Goal: Task Accomplishment & Management: Manage account settings

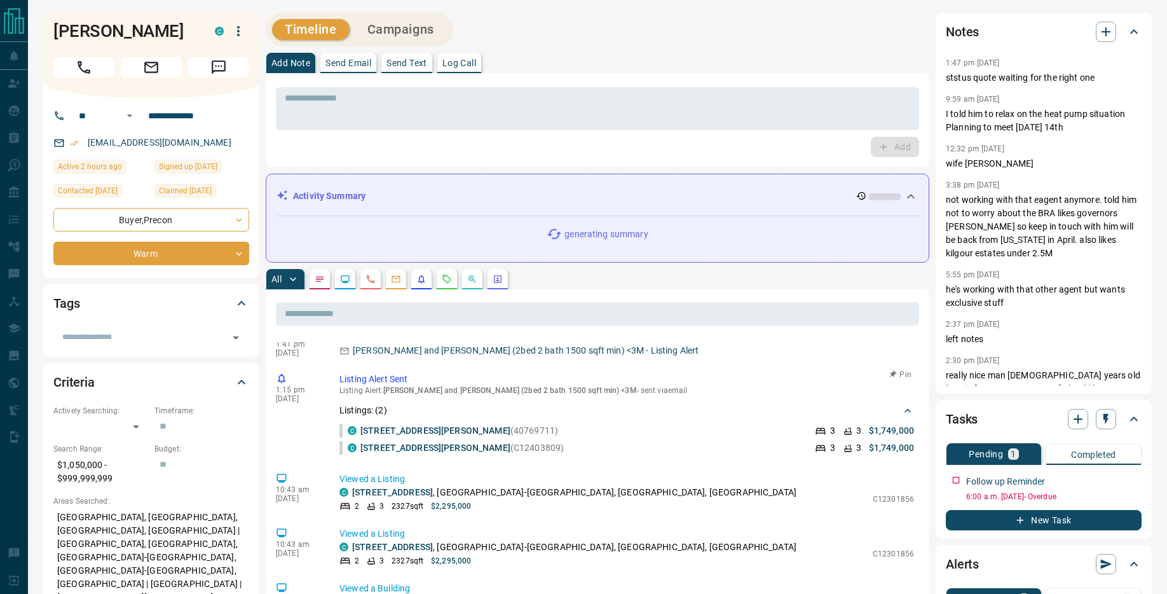
scroll to position [27, 0]
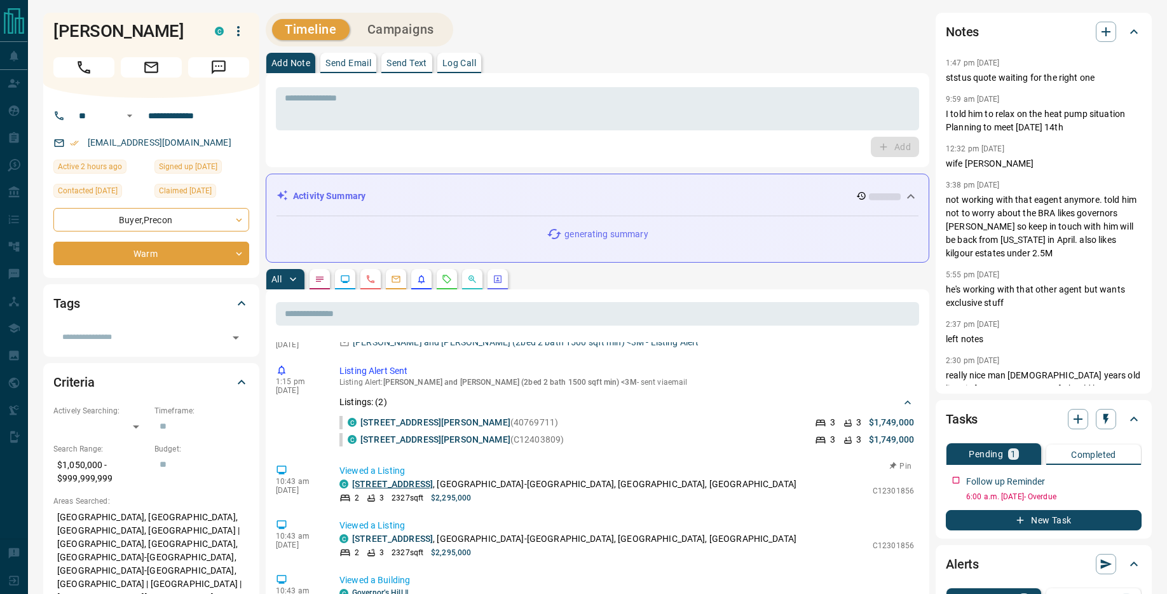
click at [398, 482] on link "[STREET_ADDRESS]" at bounding box center [392, 484] width 81 height 10
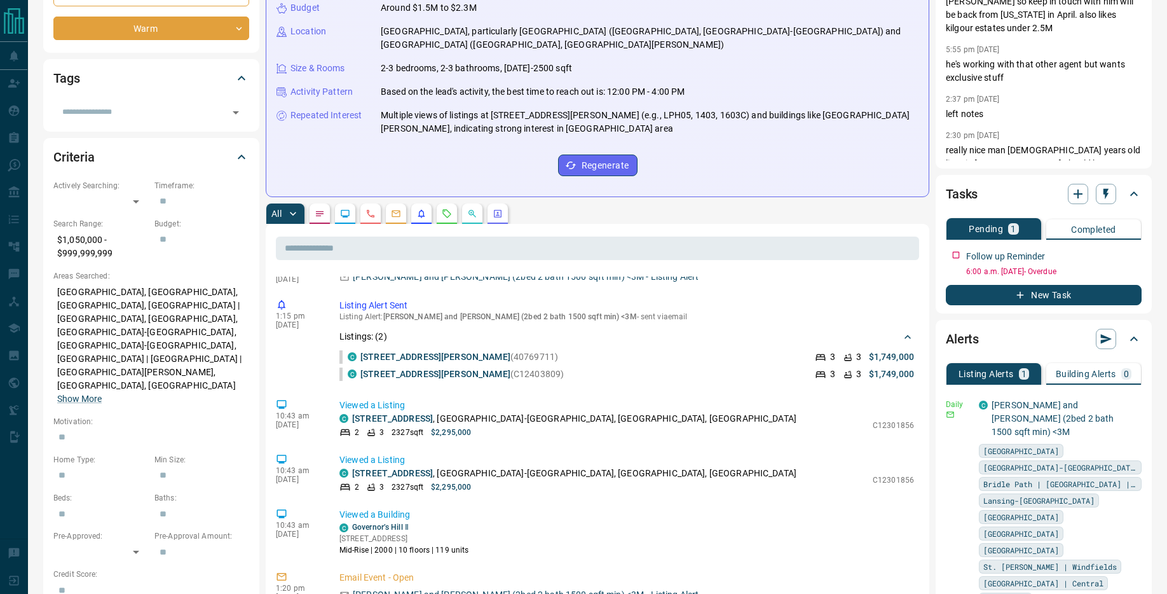
scroll to position [228, 0]
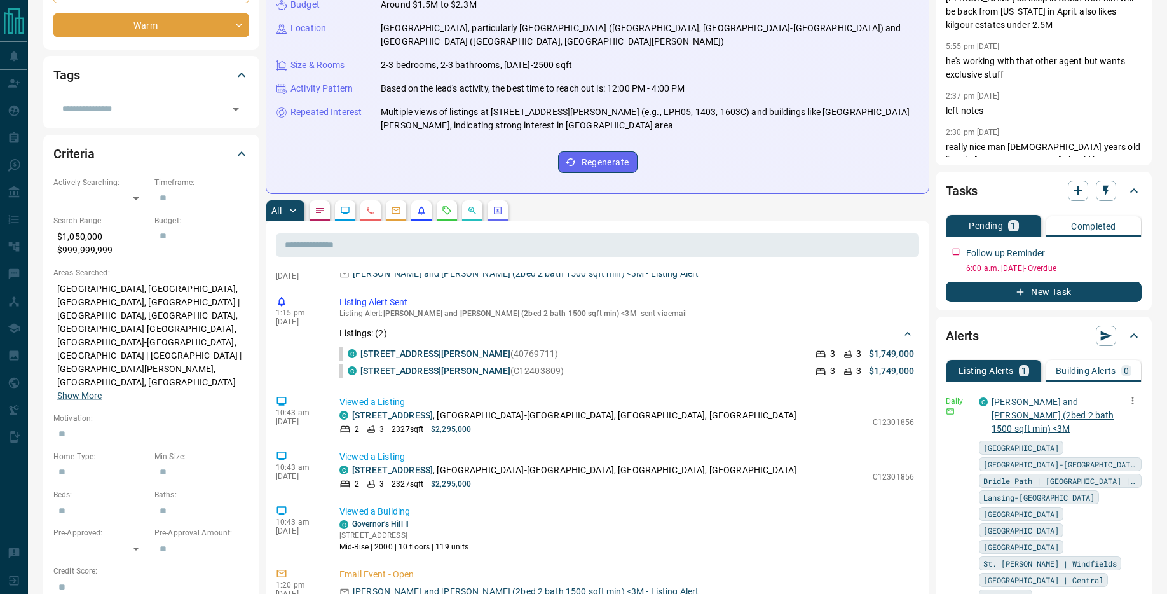
click at [1055, 402] on link "[PERSON_NAME] and [PERSON_NAME] (2bed 2 bath 1500 sqft min) <3M" at bounding box center [1052, 415] width 122 height 37
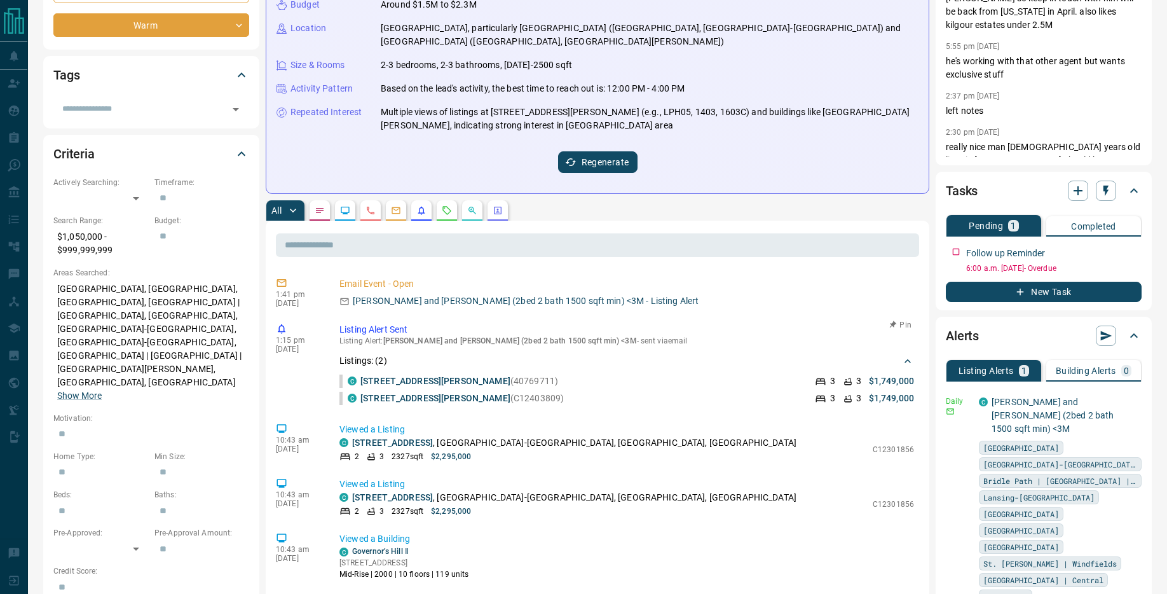
scroll to position [0, 0]
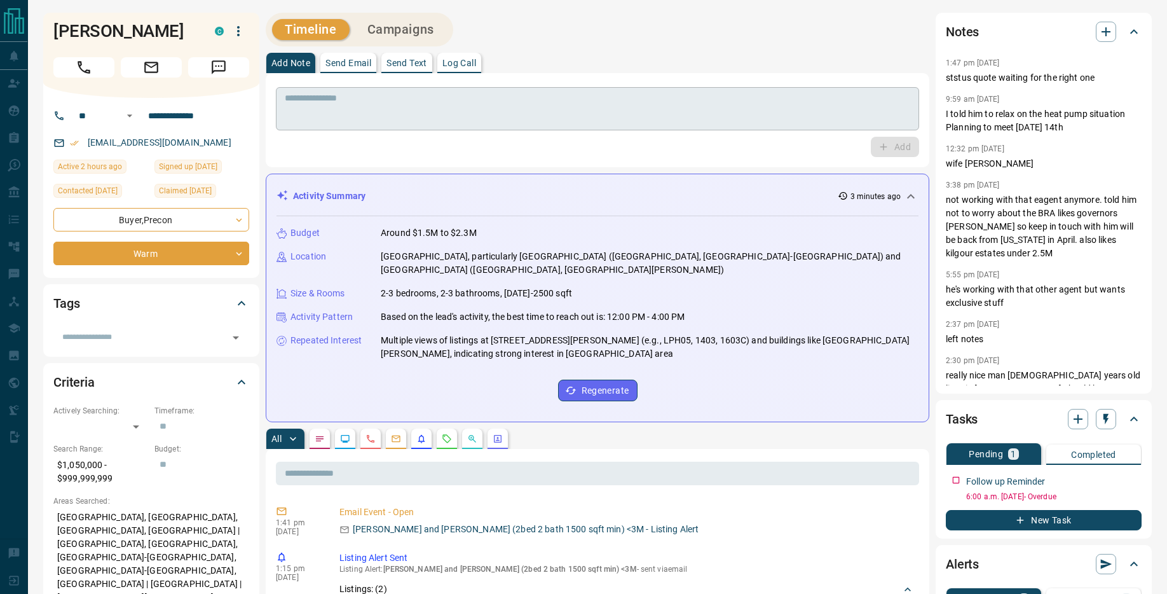
click at [332, 100] on textarea at bounding box center [597, 109] width 625 height 32
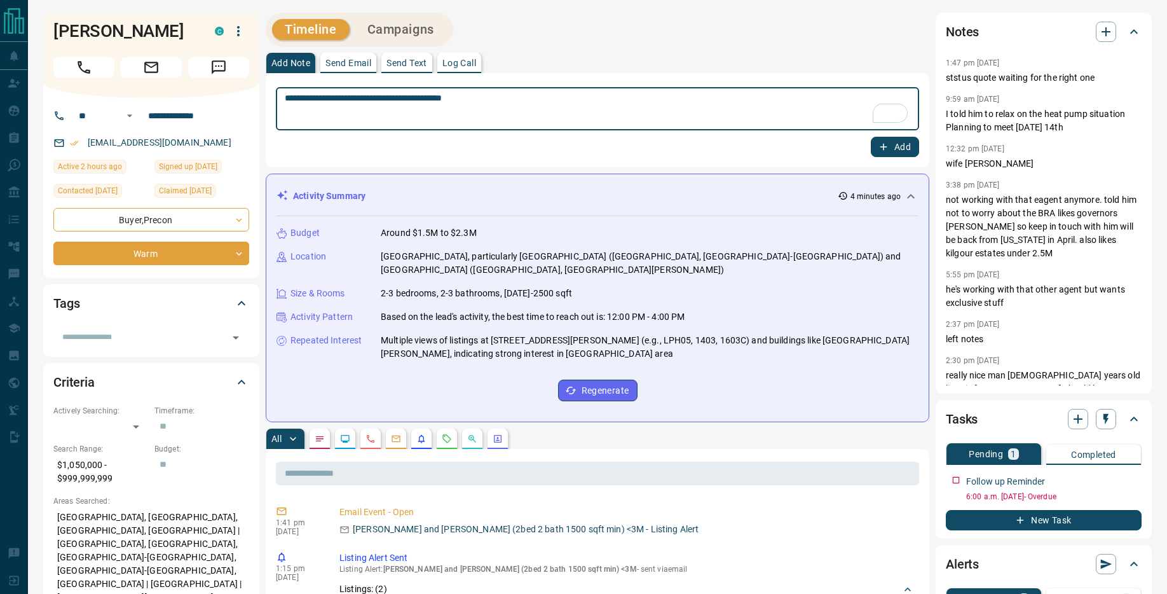
type textarea "**********"
click at [891, 154] on button "Add" at bounding box center [895, 147] width 48 height 20
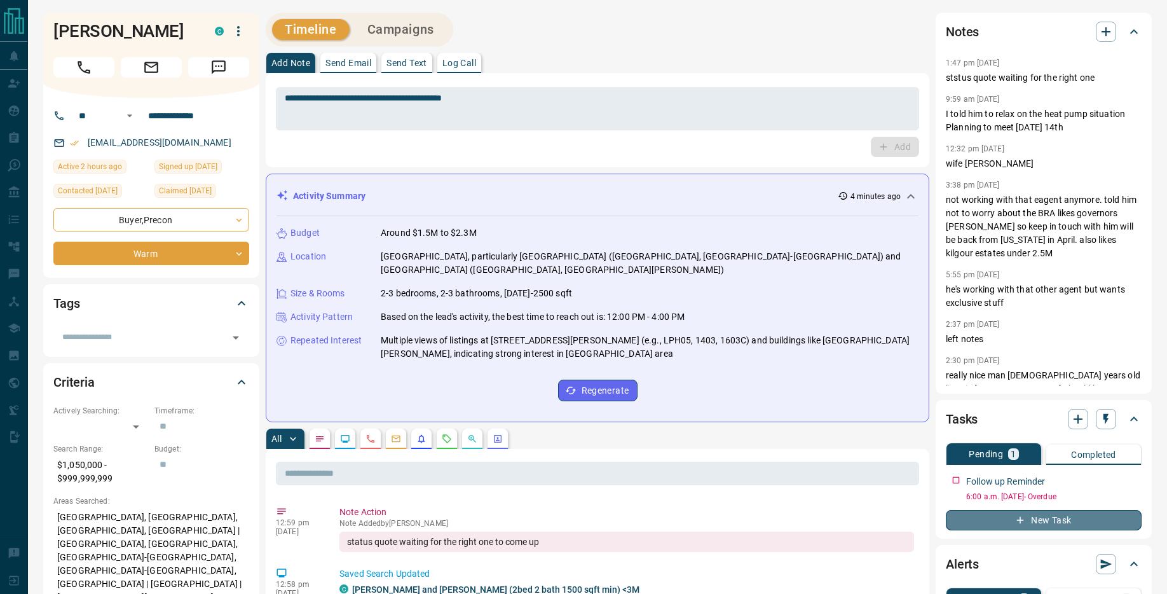
click at [1062, 516] on button "New Task" at bounding box center [1044, 520] width 196 height 20
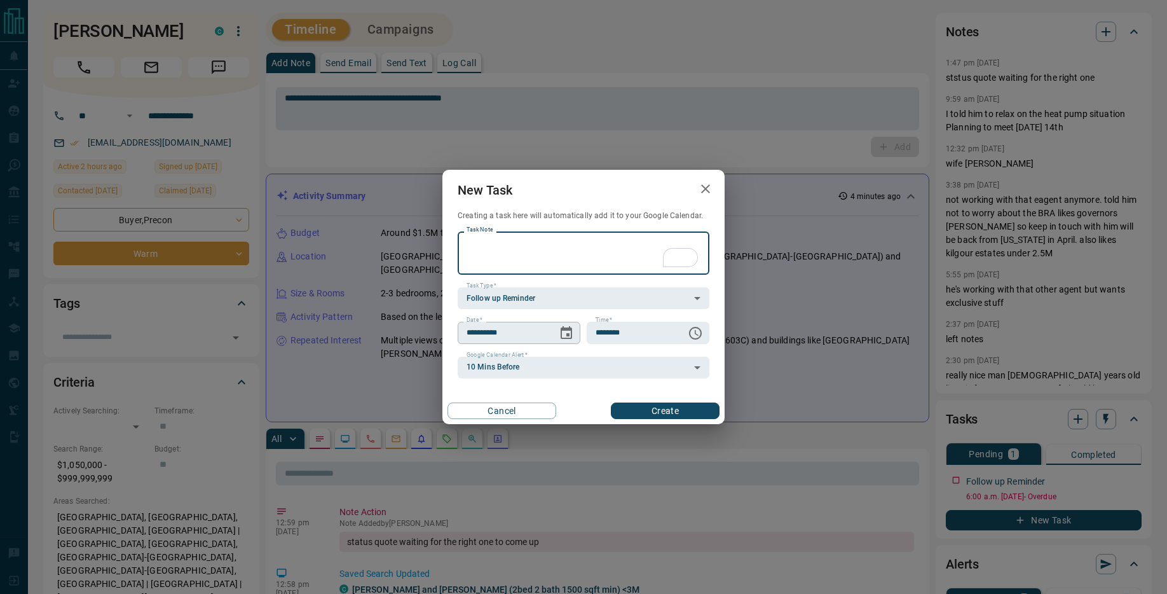
click at [566, 330] on icon "Choose date, selected date is Sep 17, 2025" at bounding box center [566, 332] width 15 height 15
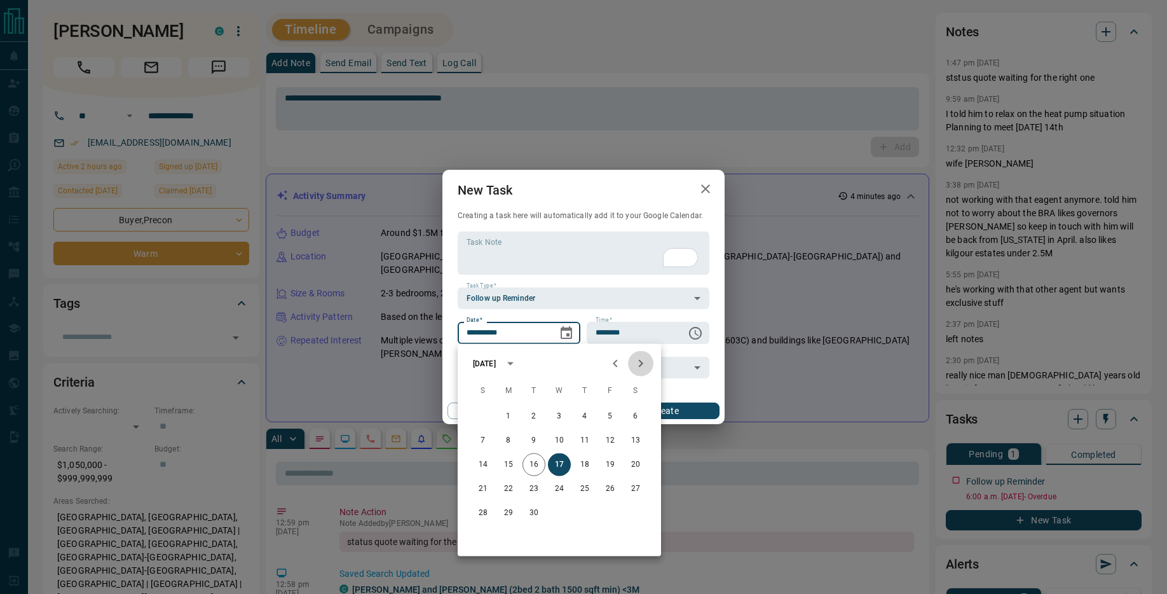
click at [644, 362] on icon "Next month" at bounding box center [640, 363] width 15 height 15
click at [608, 461] on button "17" at bounding box center [610, 464] width 23 height 23
type input "**********"
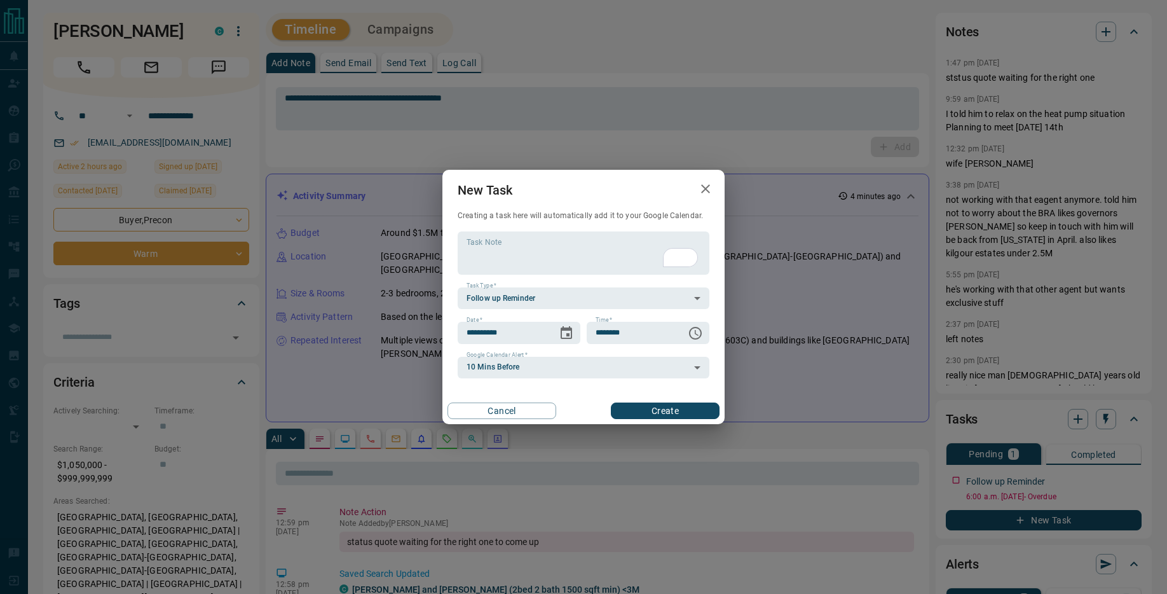
click at [674, 407] on button "Create" at bounding box center [665, 410] width 109 height 17
